Goal: Task Accomplishment & Management: Use online tool/utility

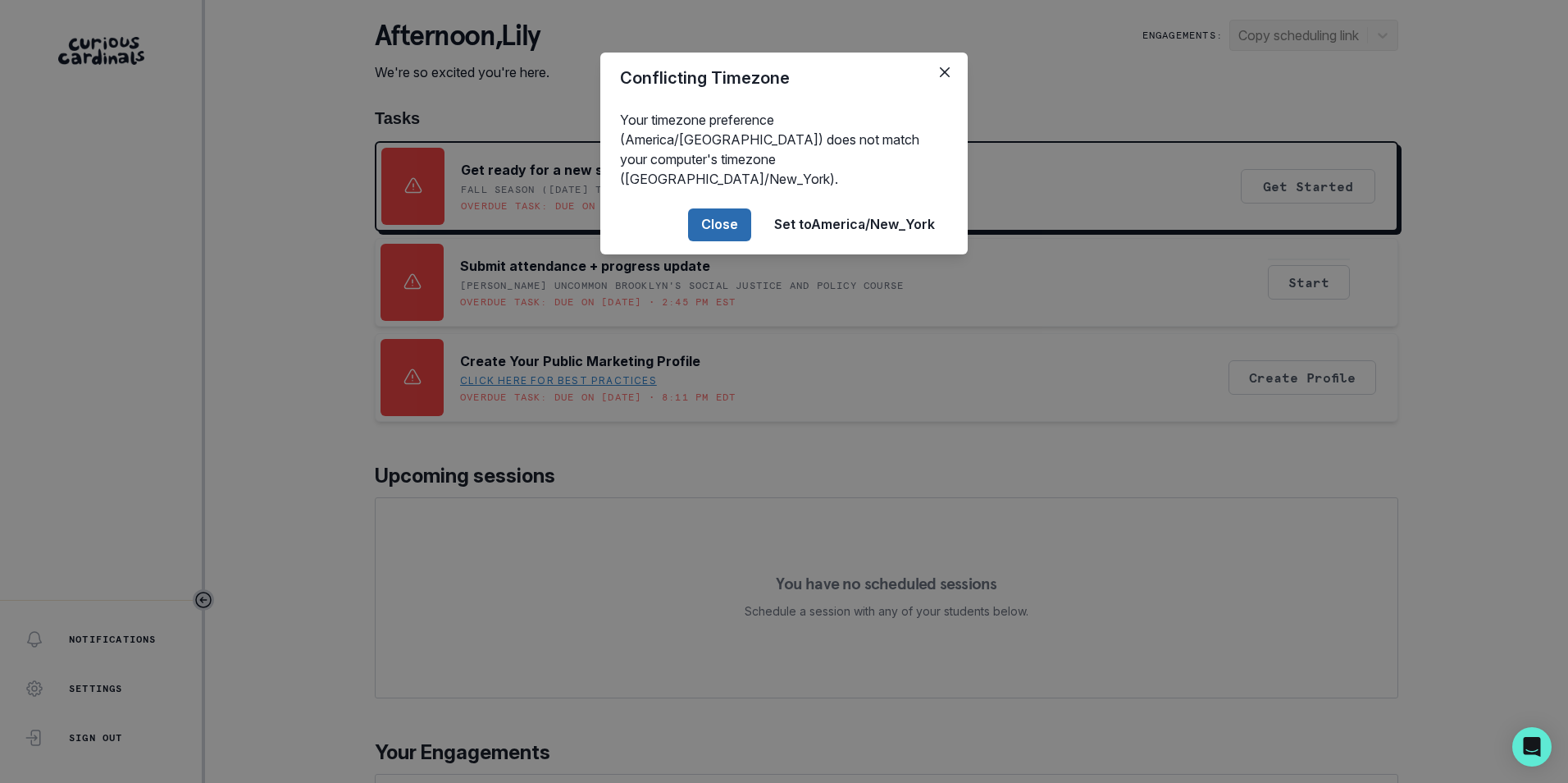
click at [744, 209] on button "Close" at bounding box center [719, 225] width 63 height 33
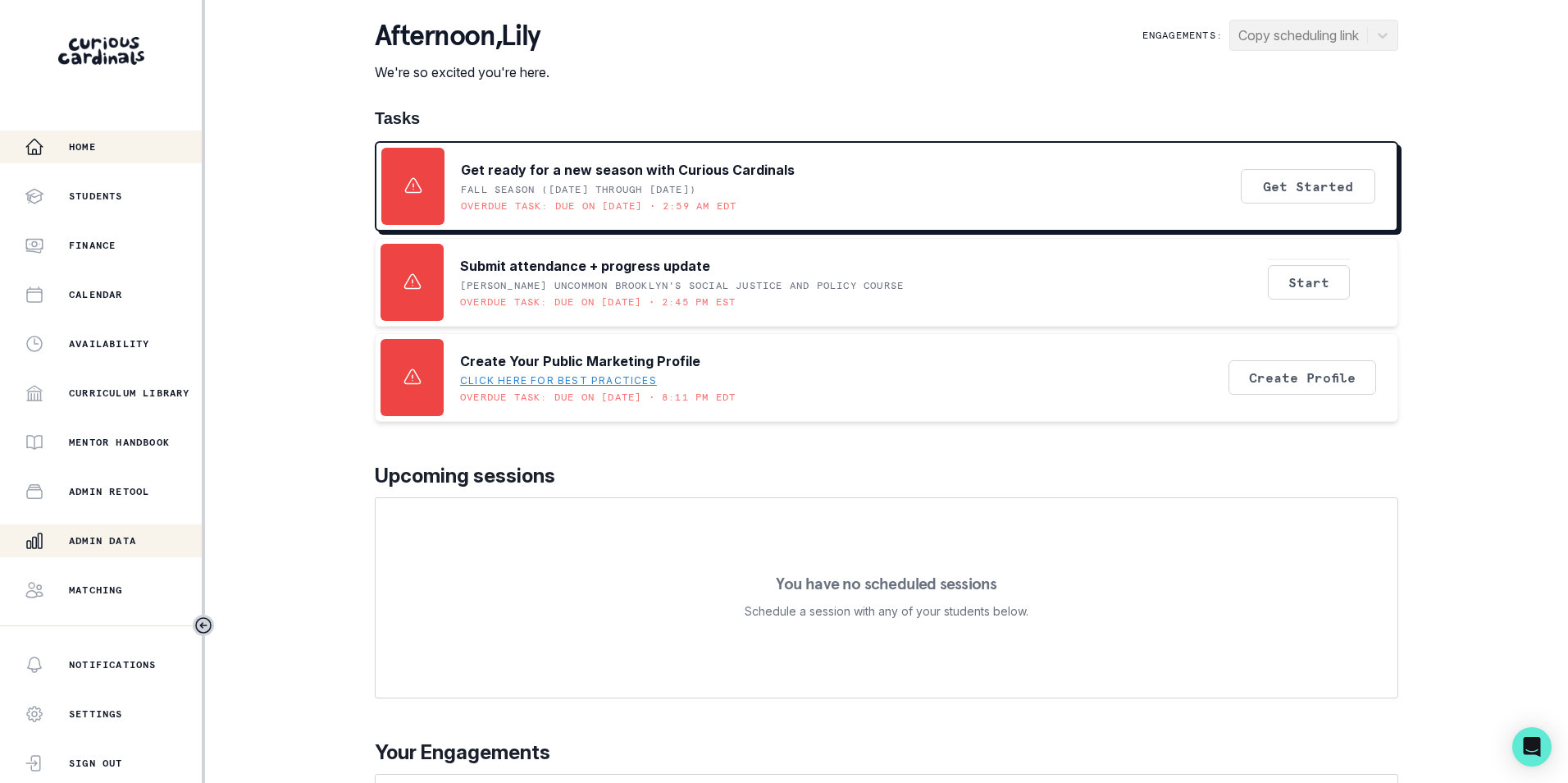
click at [115, 536] on p "Admin Data" at bounding box center [102, 541] width 67 height 13
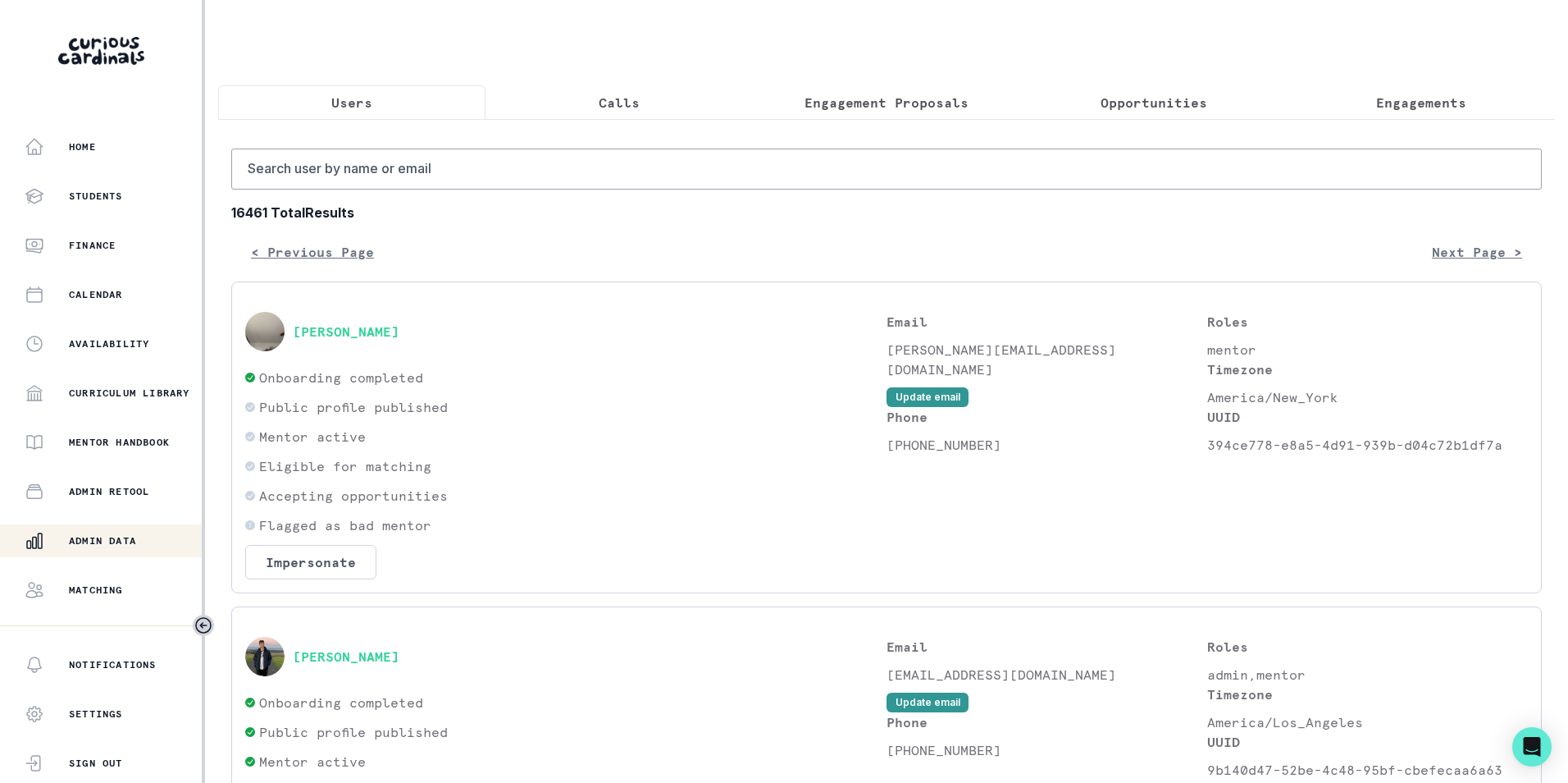
click at [853, 93] on p "Engagement Proposals" at bounding box center [886, 102] width 164 height 19
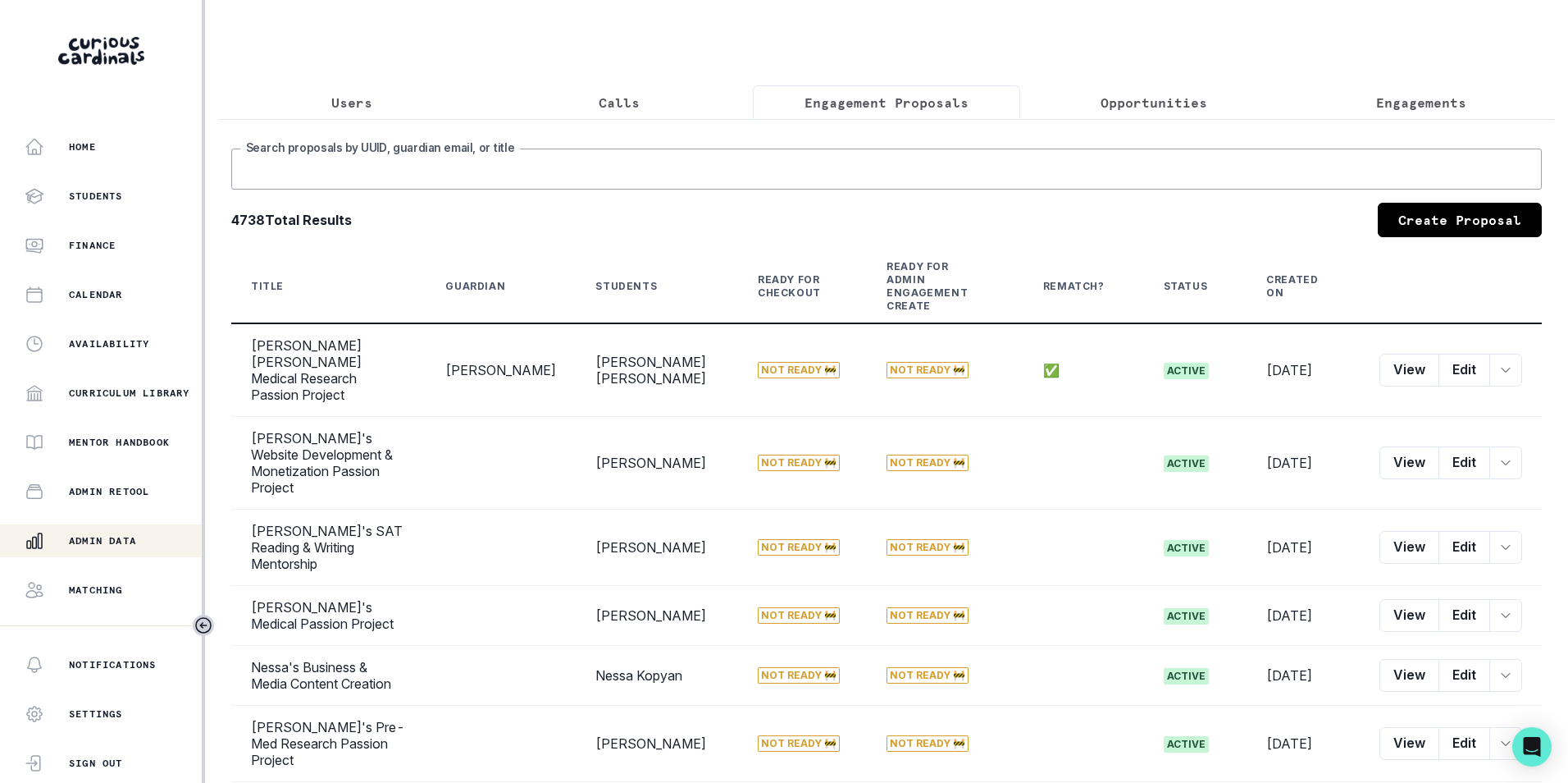
click at [643, 176] on input "Search proposals by UUID, guardian email, or title" at bounding box center [886, 169] width 1310 height 41
paste input "[PERSON_NAME]"
type input "[PERSON_NAME]"
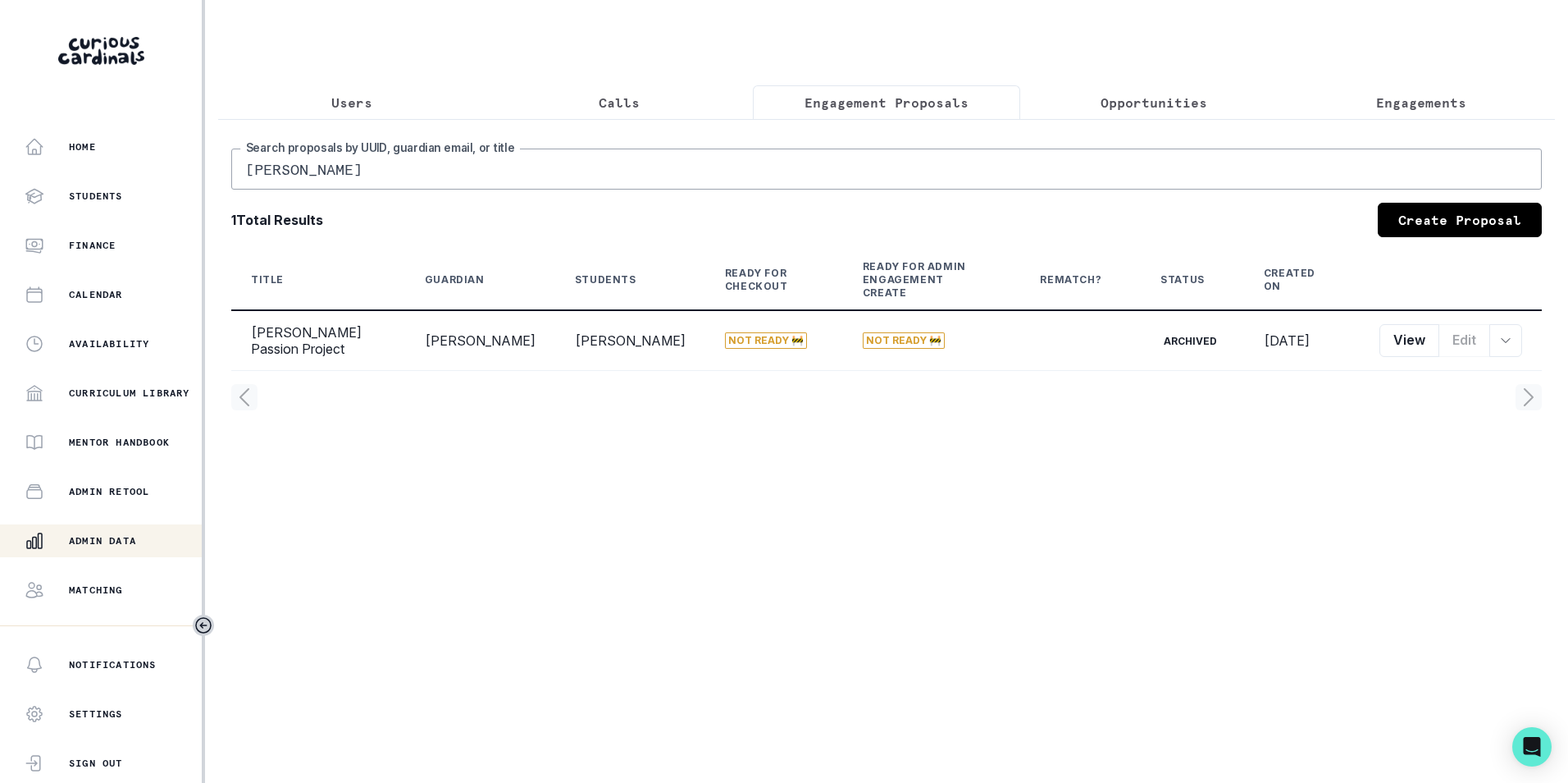
click at [370, 183] on input "[PERSON_NAME]" at bounding box center [886, 169] width 1310 height 41
click at [370, 104] on button "Users" at bounding box center [352, 103] width 268 height 35
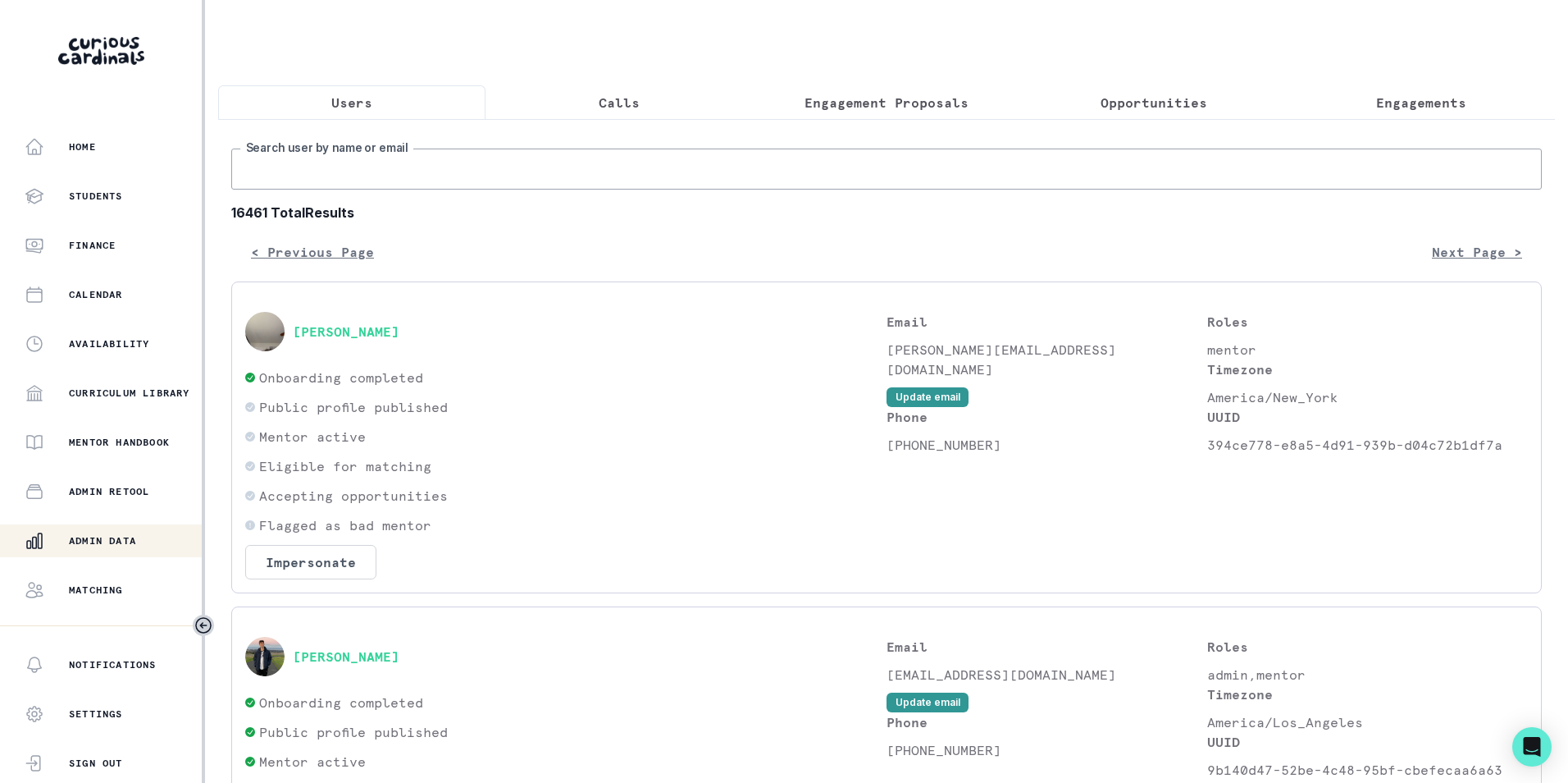
click at [350, 182] on input "Search user by name or email" at bounding box center [886, 169] width 1310 height 41
paste input "[EMAIL_ADDRESS][DOMAIN_NAME]"
type input "[EMAIL_ADDRESS][DOMAIN_NAME]"
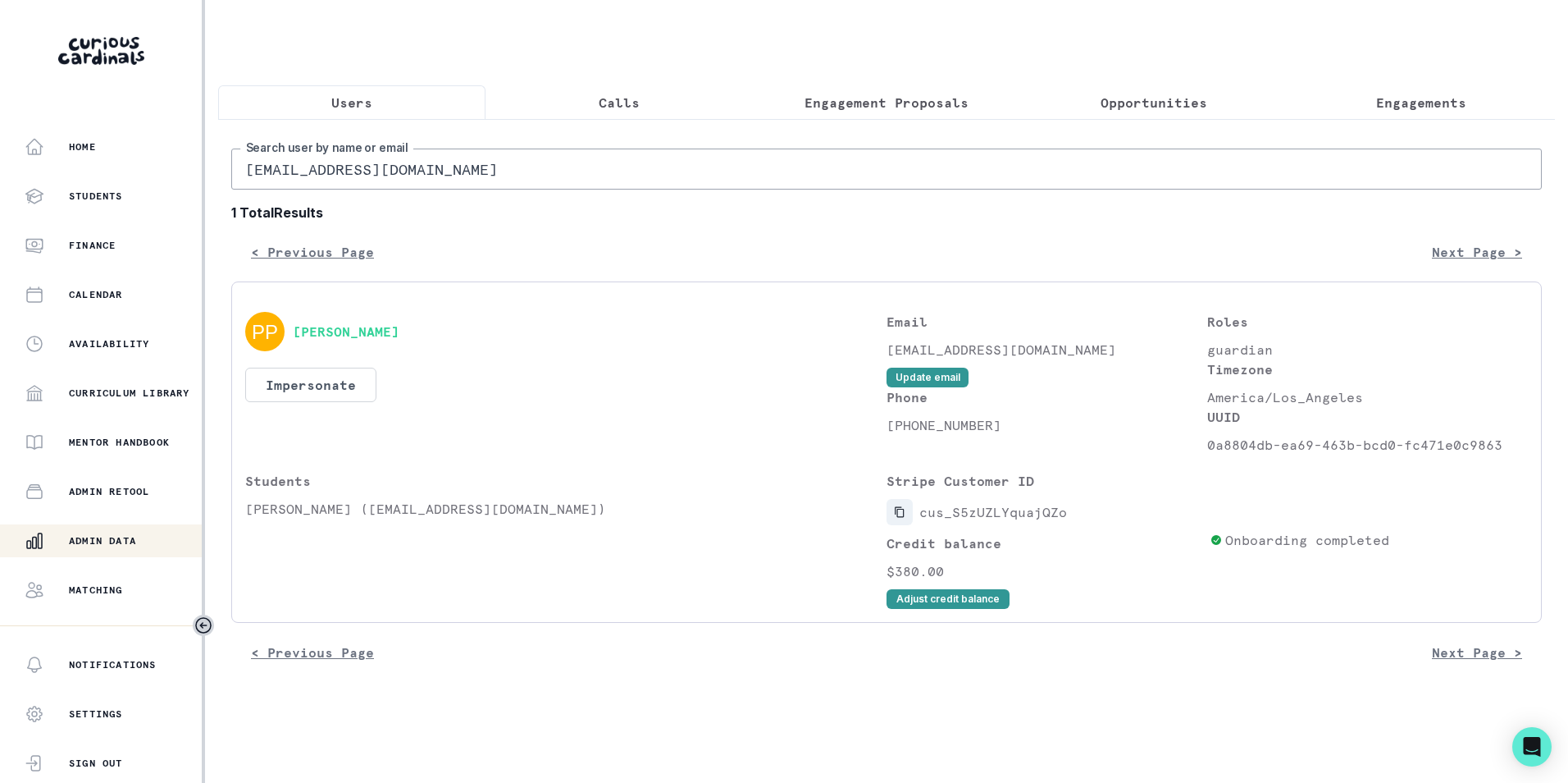
click at [894, 518] on icon "Copied to clipboard" at bounding box center [899, 512] width 12 height 12
drag, startPoint x: 248, startPoint y: 524, endPoint x: 354, endPoint y: 519, distance: 106.1
click at [354, 519] on p "[PERSON_NAME] ([EMAIL_ADDRESS][DOMAIN_NAME])" at bounding box center [566, 508] width 641 height 19
copy p "jillian roses"
click at [1393, 105] on p "Engagements" at bounding box center [1420, 102] width 90 height 19
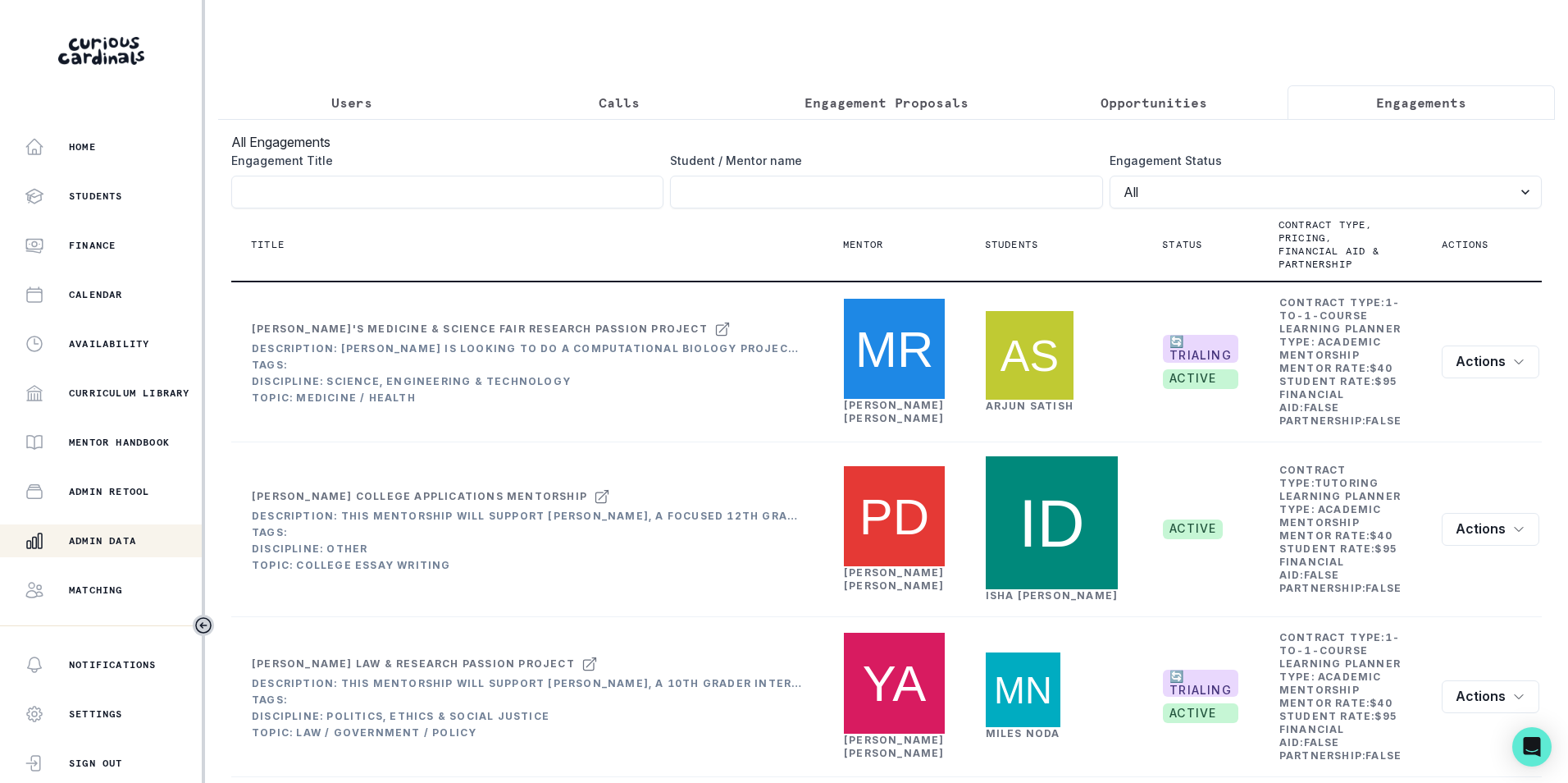
click at [865, 208] on input "Engagement Title" at bounding box center [886, 192] width 433 height 33
paste input "jillian roses"
type input "jillian roses"
click button "submit" at bounding box center [0, 0] width 0 height 0
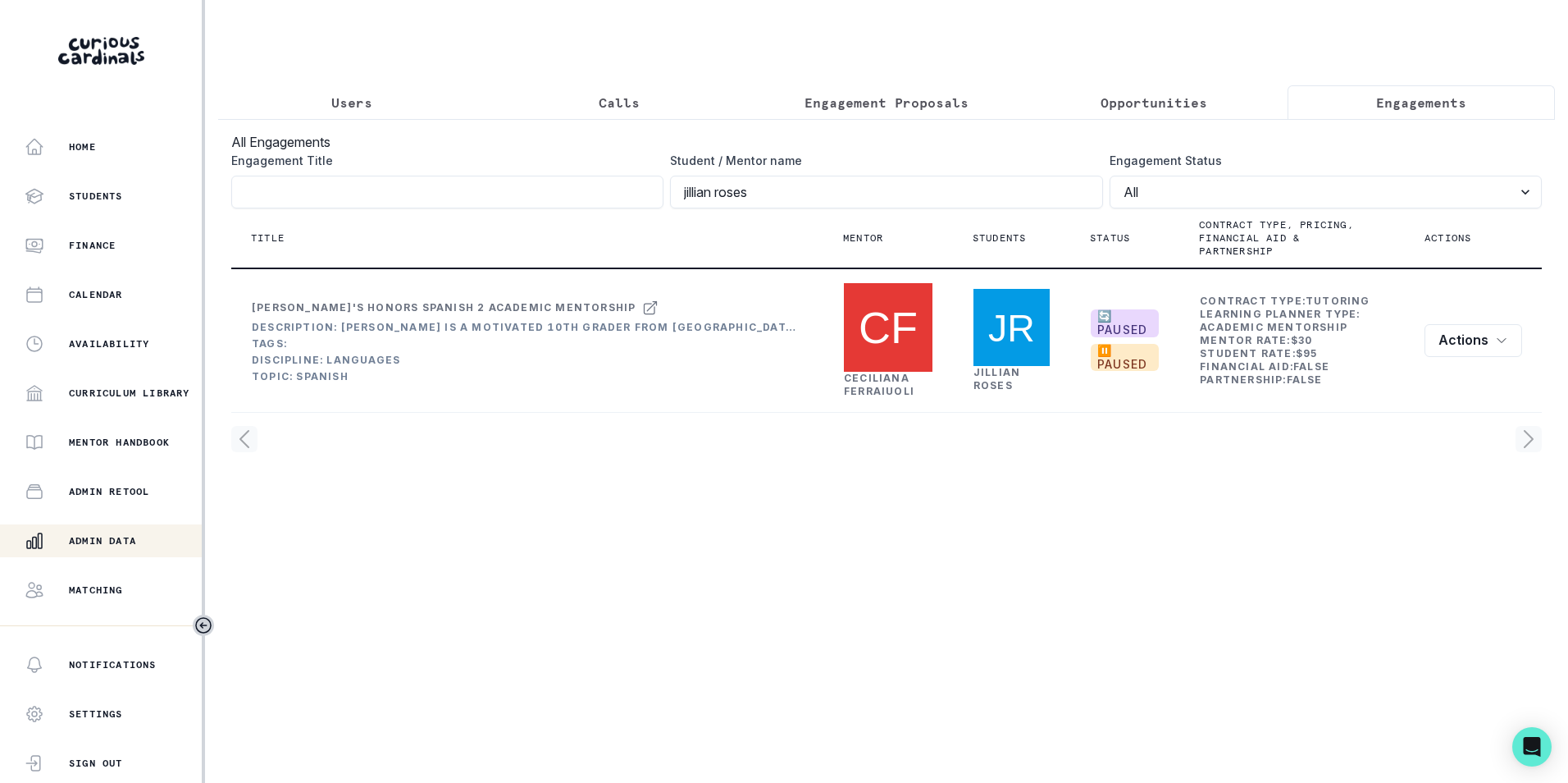
click at [361, 102] on p "Users" at bounding box center [351, 102] width 41 height 19
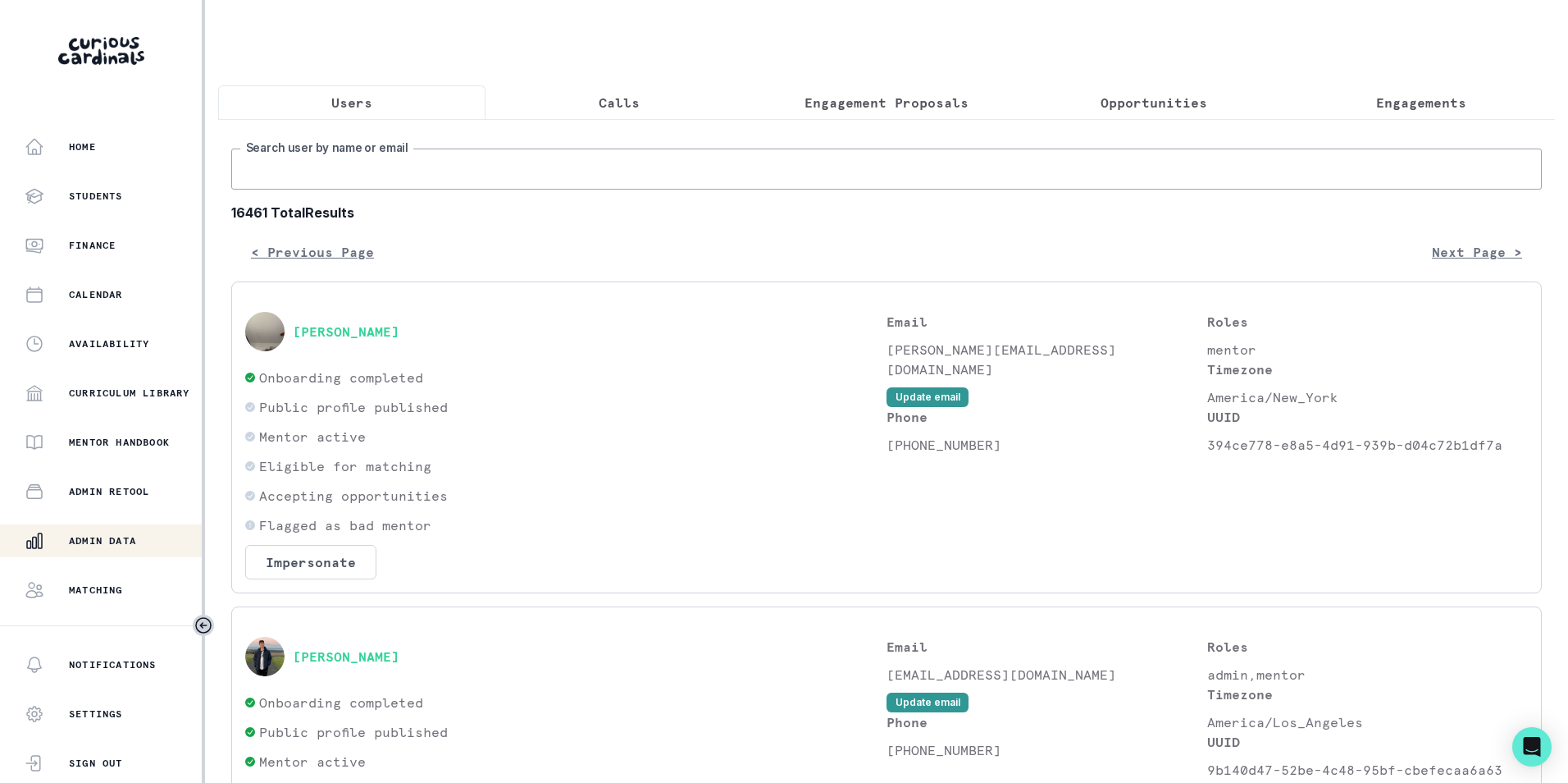
click at [376, 175] on input "Search user by name or email" at bounding box center [886, 169] width 1310 height 41
paste input "[EMAIL_ADDRESS][DOMAIN_NAME]"
type input "[EMAIL_ADDRESS][DOMAIN_NAME]"
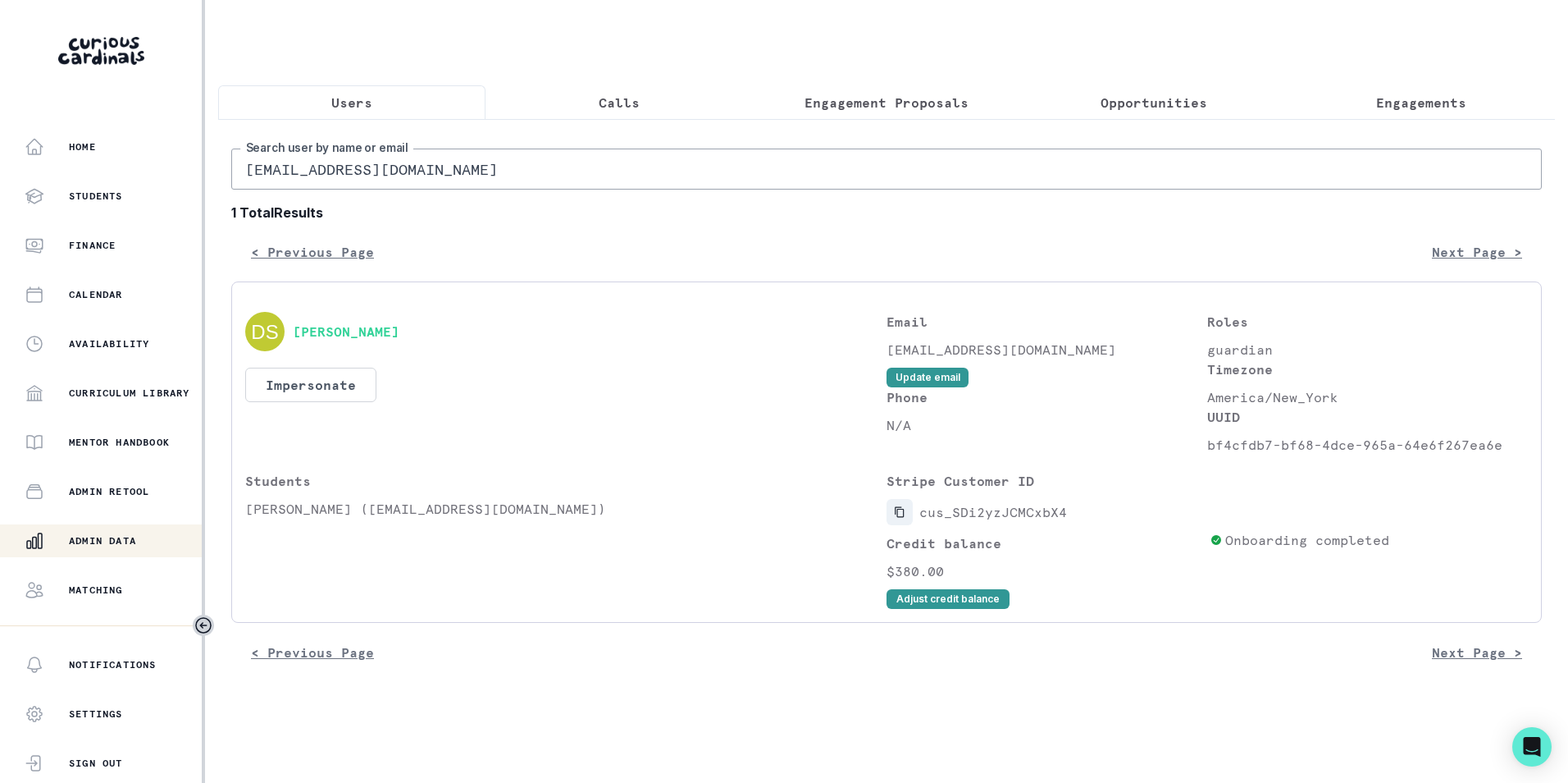
click at [900, 518] on icon "Copied to clipboard" at bounding box center [899, 512] width 12 height 12
click at [349, 402] on button "Impersonate" at bounding box center [311, 385] width 131 height 35
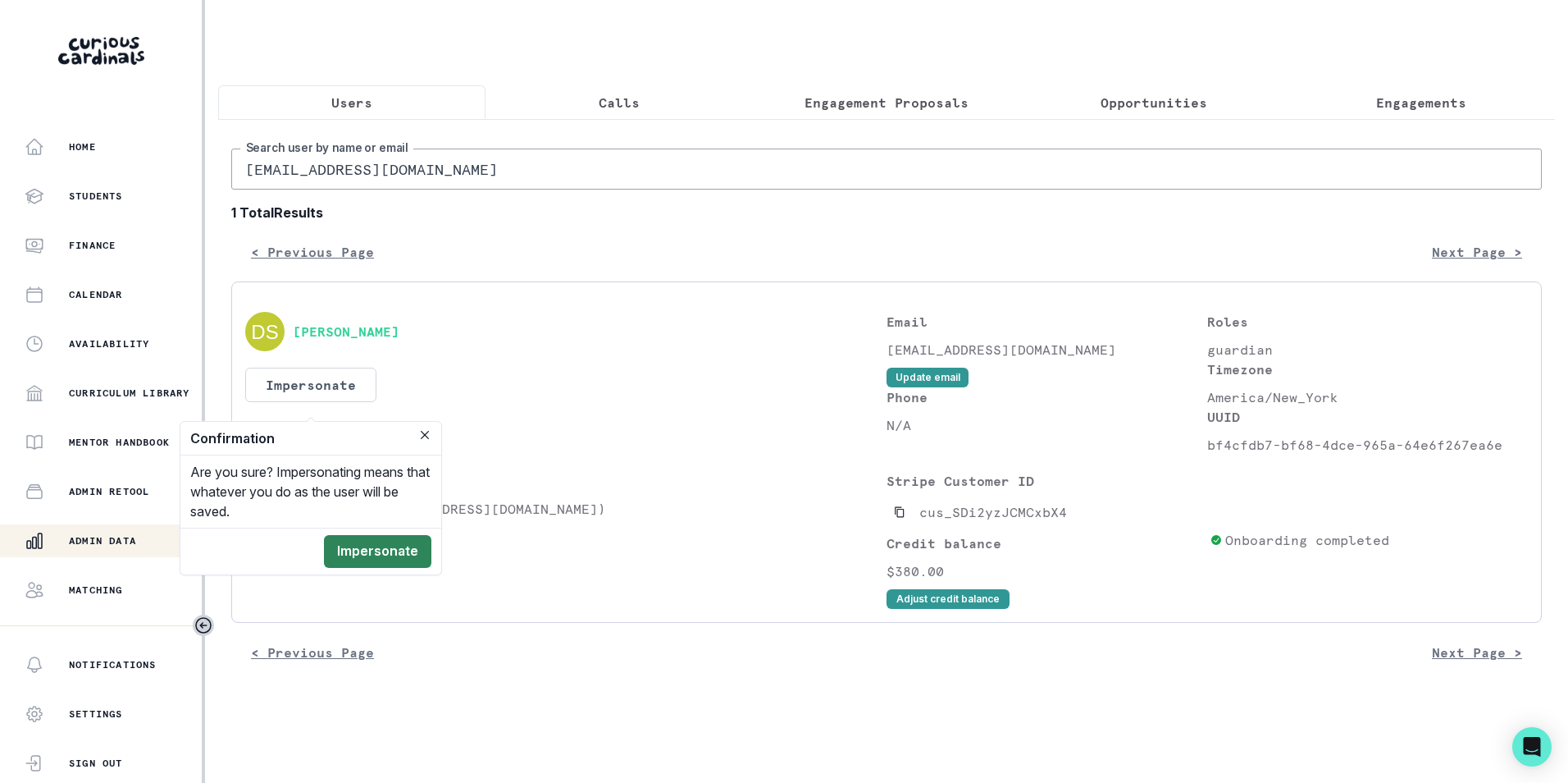
click at [404, 549] on button "Impersonate" at bounding box center [377, 551] width 107 height 33
